Goal: Task Accomplishment & Management: Complete application form

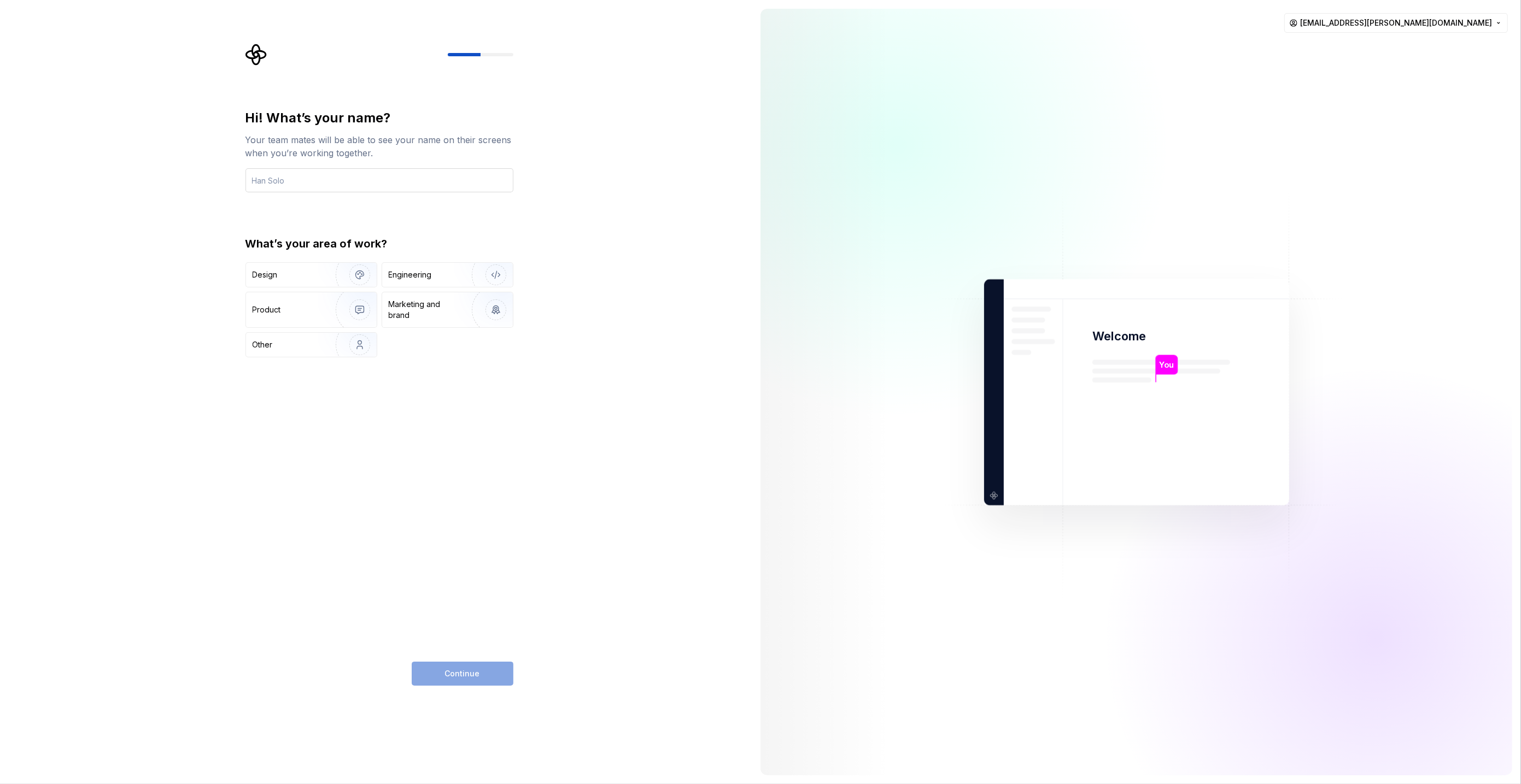
click at [399, 177] on input "text" at bounding box center [380, 180] width 268 height 24
type input "Merel V"
click at [407, 490] on div "Hi! What’s your name? Your team mates will be able to see your name on their sc…" at bounding box center [380, 398] width 268 height 577
click at [461, 675] on div "Continue" at bounding box center [462, 674] width 101 height 24
click at [437, 282] on div "Engineering" at bounding box center [448, 274] width 131 height 24
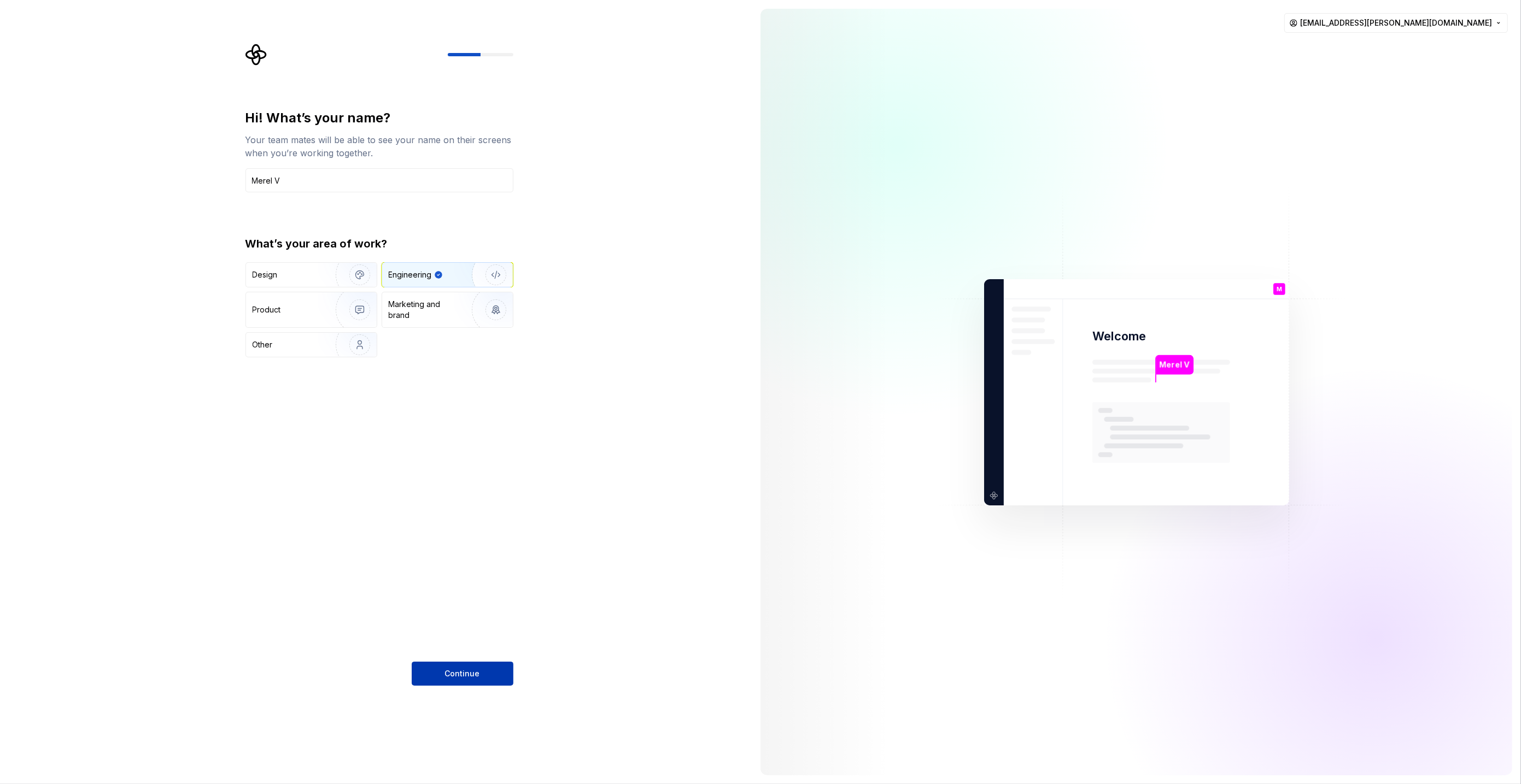
click at [462, 679] on span "Continue" at bounding box center [462, 674] width 35 height 11
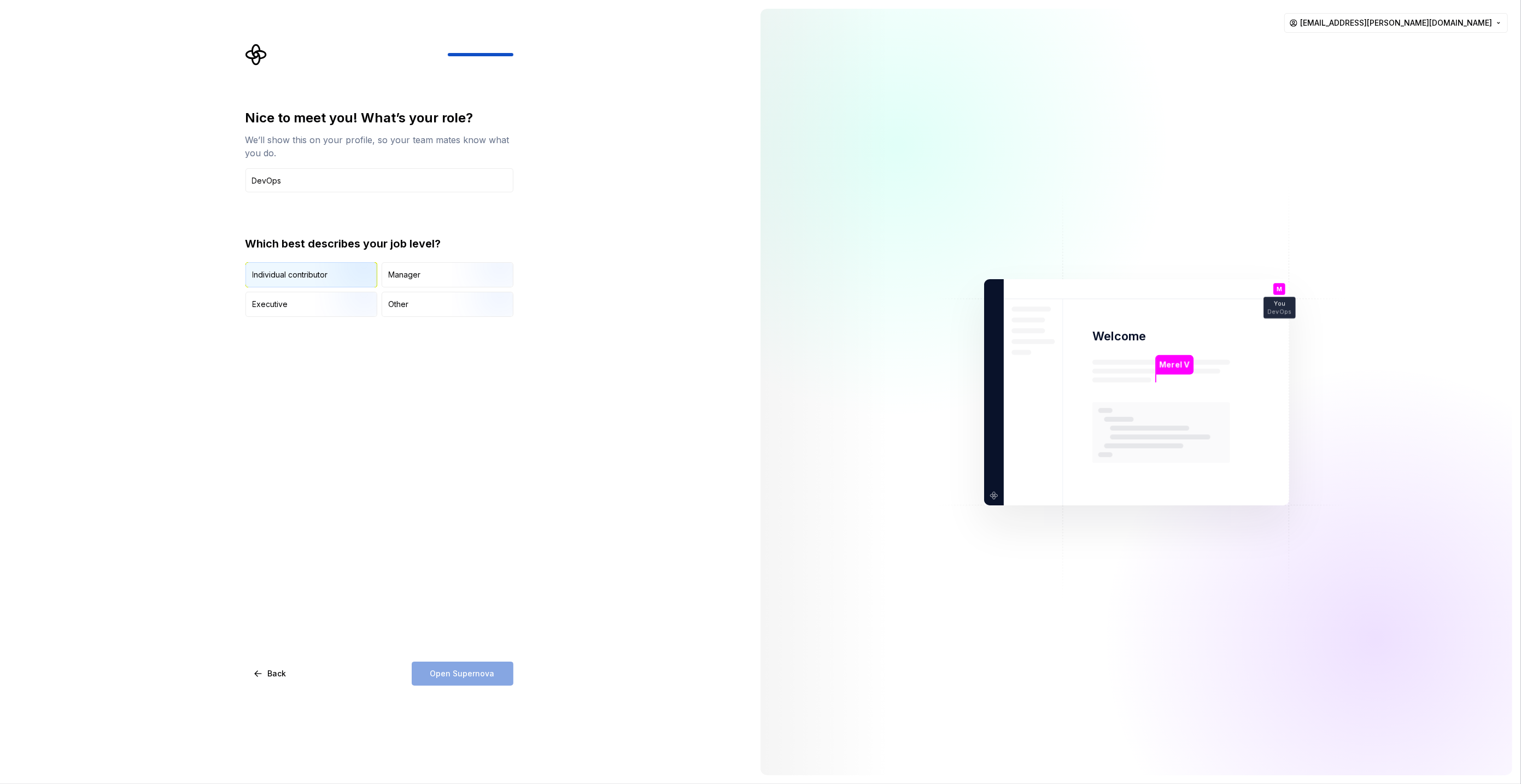
type input "DevOps"
click at [338, 277] on img "button" at bounding box center [350, 288] width 70 height 73
click at [471, 666] on button "Open Supernova" at bounding box center [462, 674] width 101 height 24
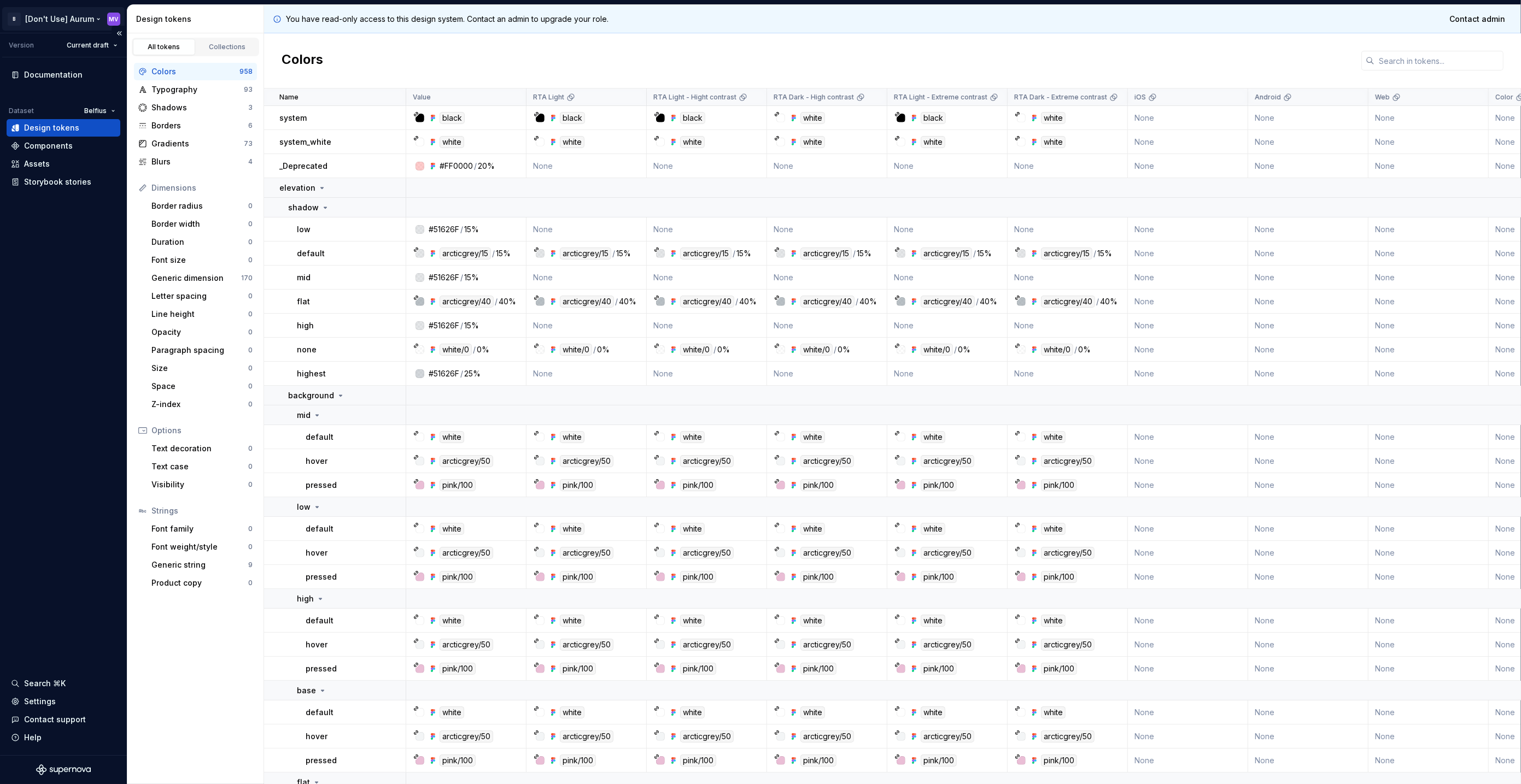
click at [72, 20] on html "B [Don't Use] Aurum MV Version Current draft Documentation Dataset Belfius Desi…" at bounding box center [760, 392] width 1521 height 784
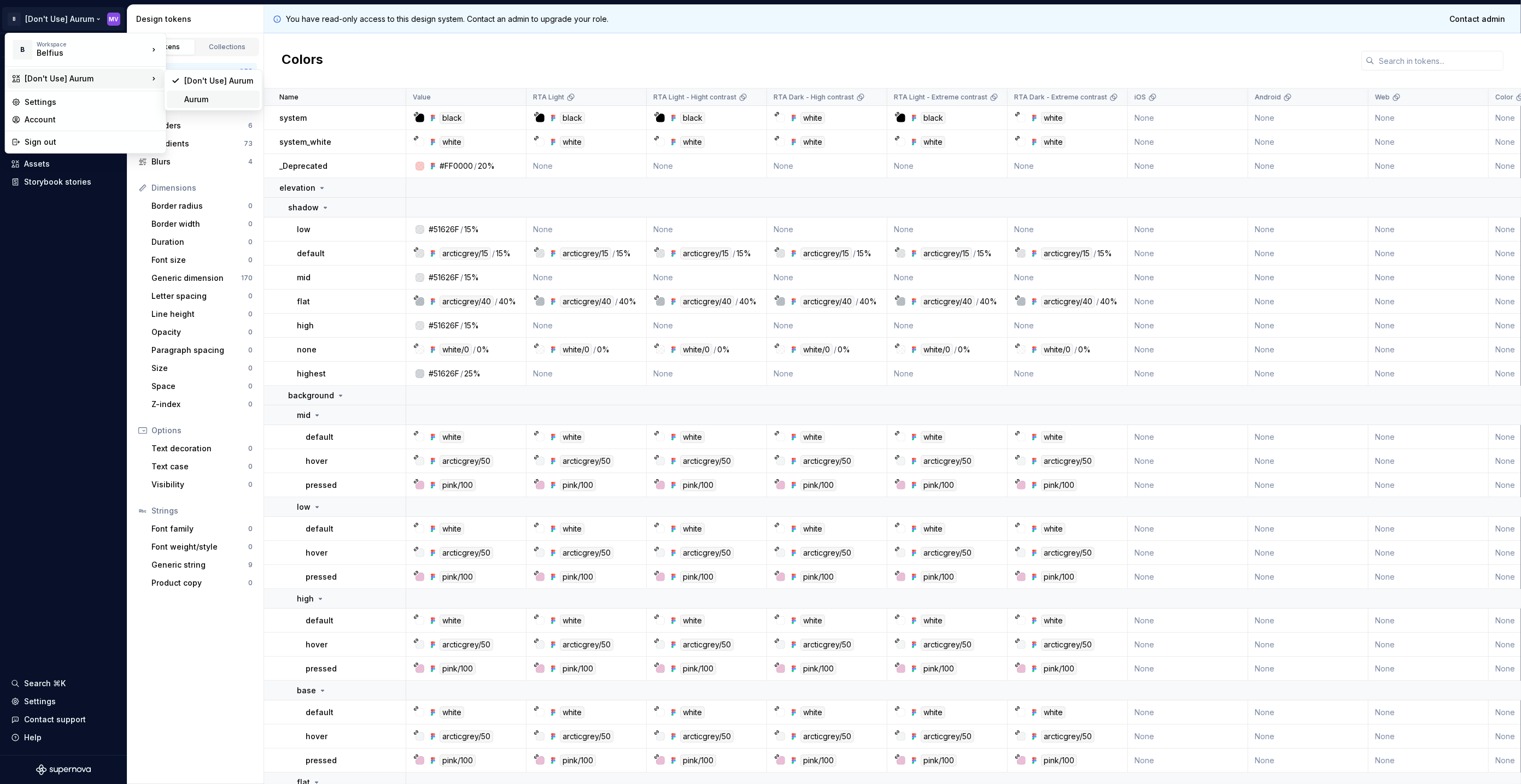
click at [177, 98] on div "Aurum" at bounding box center [213, 100] width 93 height 18
